Goal: Obtain resource: Download file/media

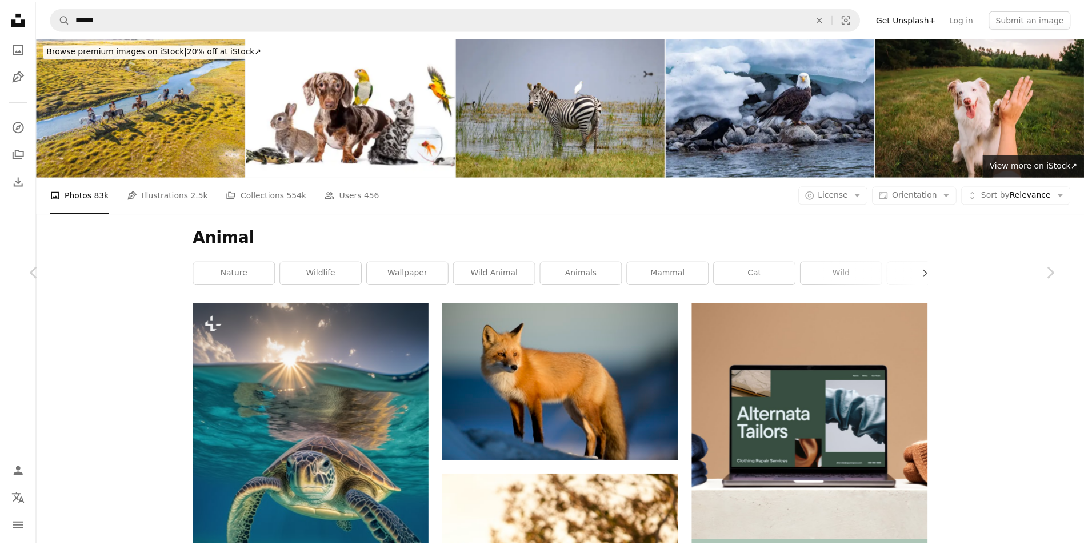
scroll to position [4742, 0]
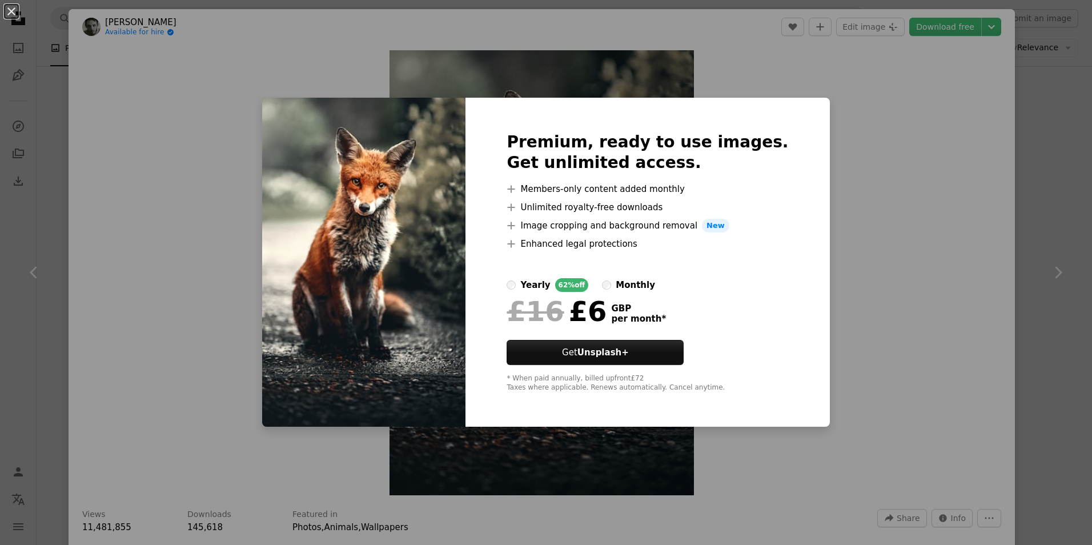
click at [895, 117] on div "An X shape Premium, ready to use images. Get unlimited access. A plus sign Memb…" at bounding box center [546, 272] width 1092 height 545
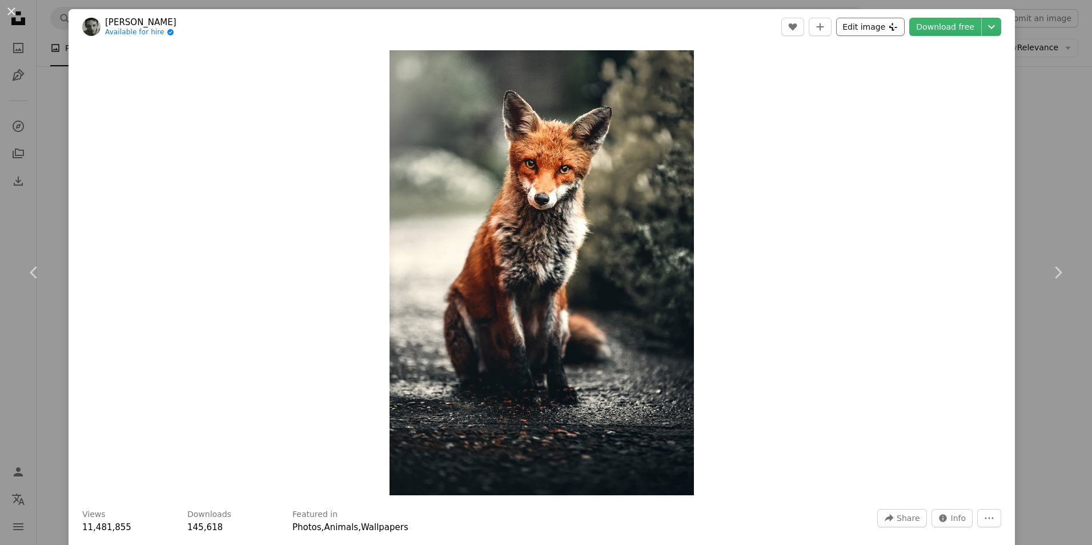
click at [875, 23] on button "Edit image Plus sign for Unsplash+" at bounding box center [870, 27] width 69 height 18
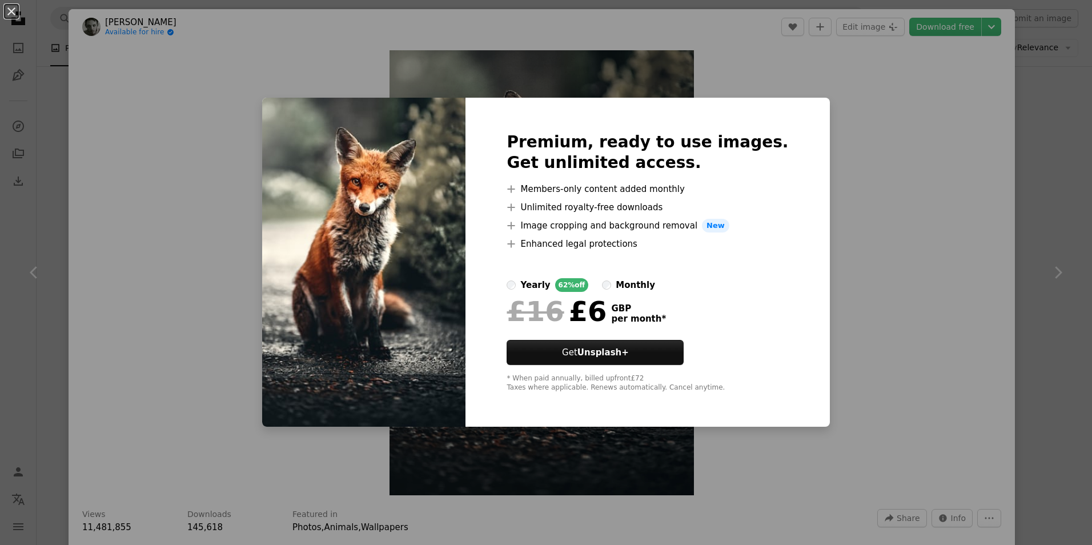
click at [885, 79] on div "An X shape Premium, ready to use images. Get unlimited access. A plus sign Memb…" at bounding box center [546, 272] width 1092 height 545
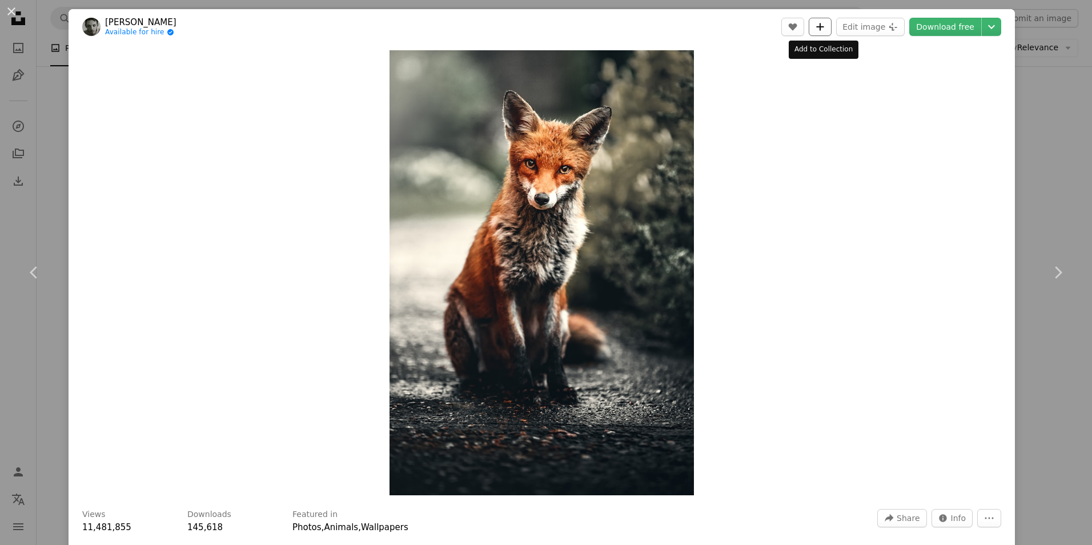
click at [822, 29] on icon "Add to Collection" at bounding box center [820, 26] width 7 height 7
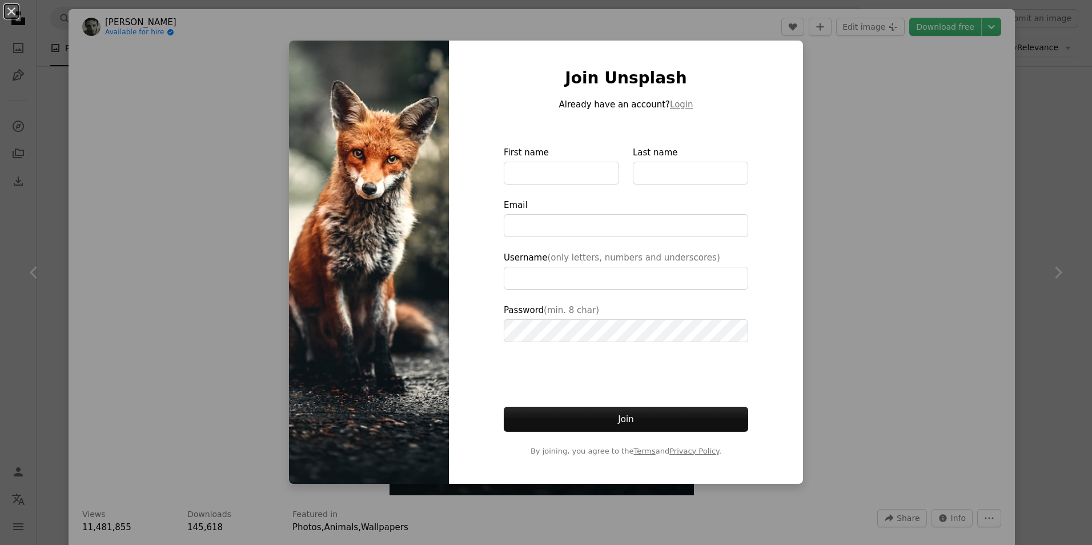
click at [850, 73] on div "An X shape Join Unsplash Already have an account? Login First name Last name Em…" at bounding box center [546, 272] width 1092 height 545
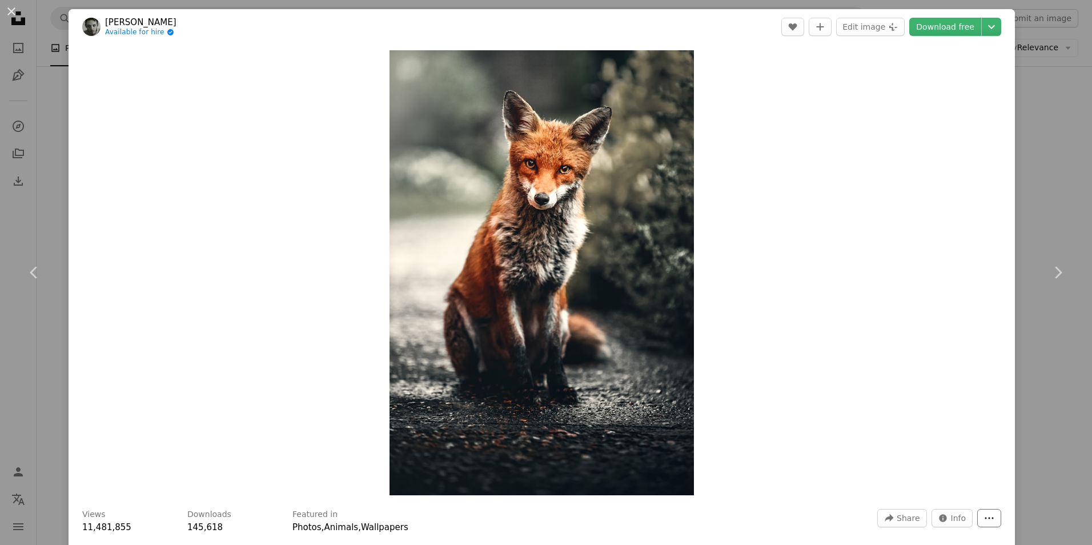
click at [984, 520] on icon "More Actions" at bounding box center [989, 518] width 10 height 10
click at [861, 486] on dialog "An X shape Chevron left Chevron right [PERSON_NAME] Available for hire A checkm…" at bounding box center [546, 272] width 1092 height 545
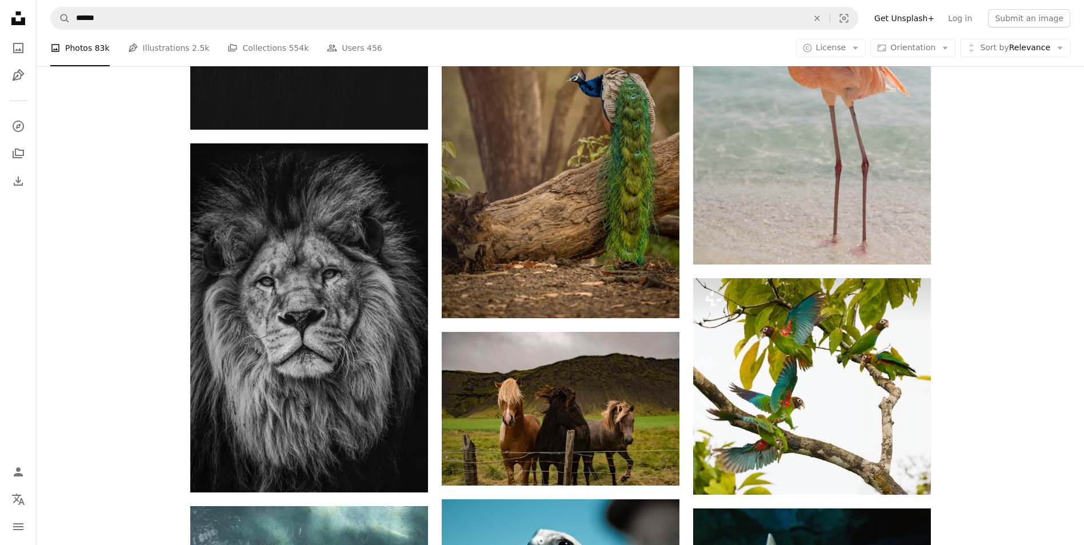
scroll to position [11484, 0]
